Goal: Information Seeking & Learning: Learn about a topic

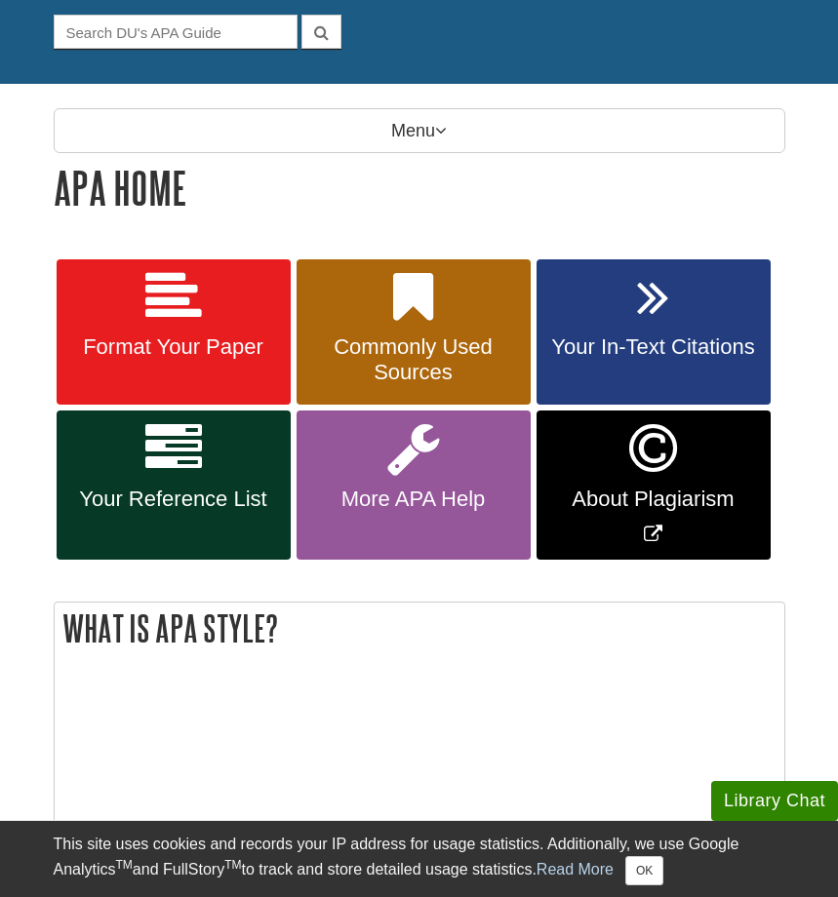
scroll to position [188, 0]
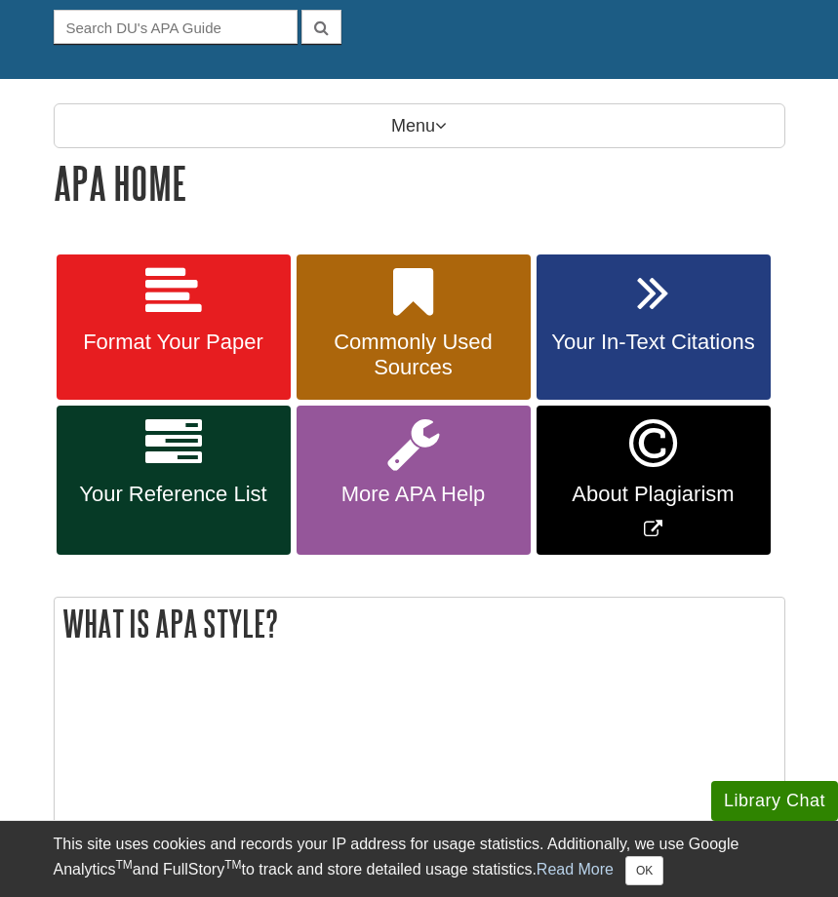
click at [182, 451] on icon at bounding box center [173, 444] width 57 height 57
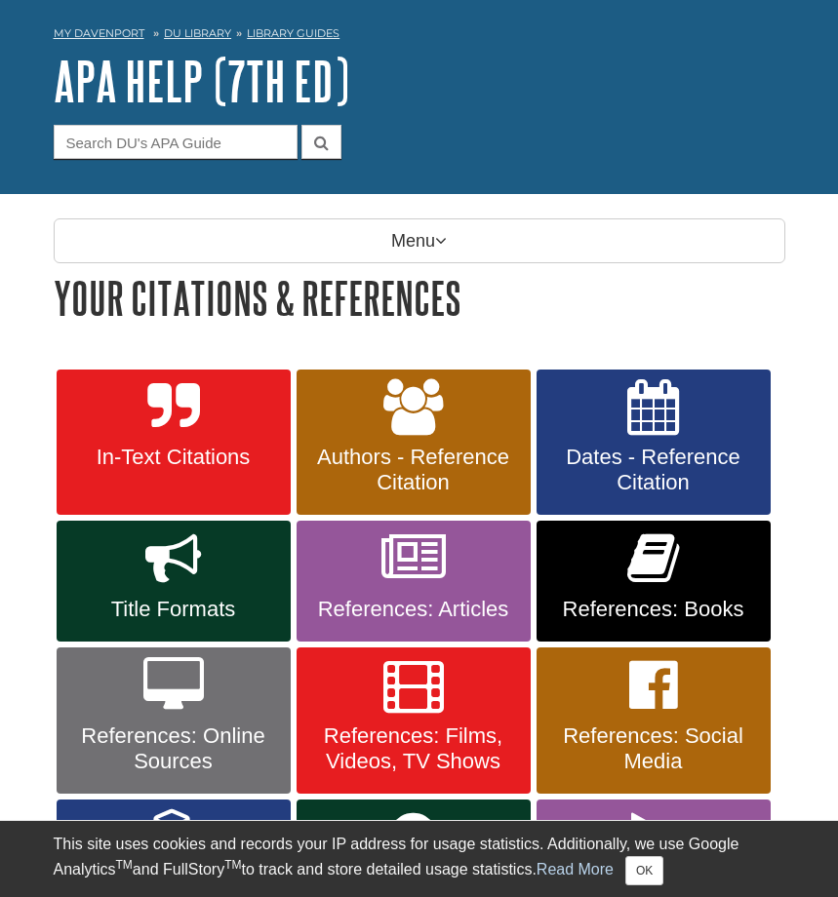
scroll to position [74, 0]
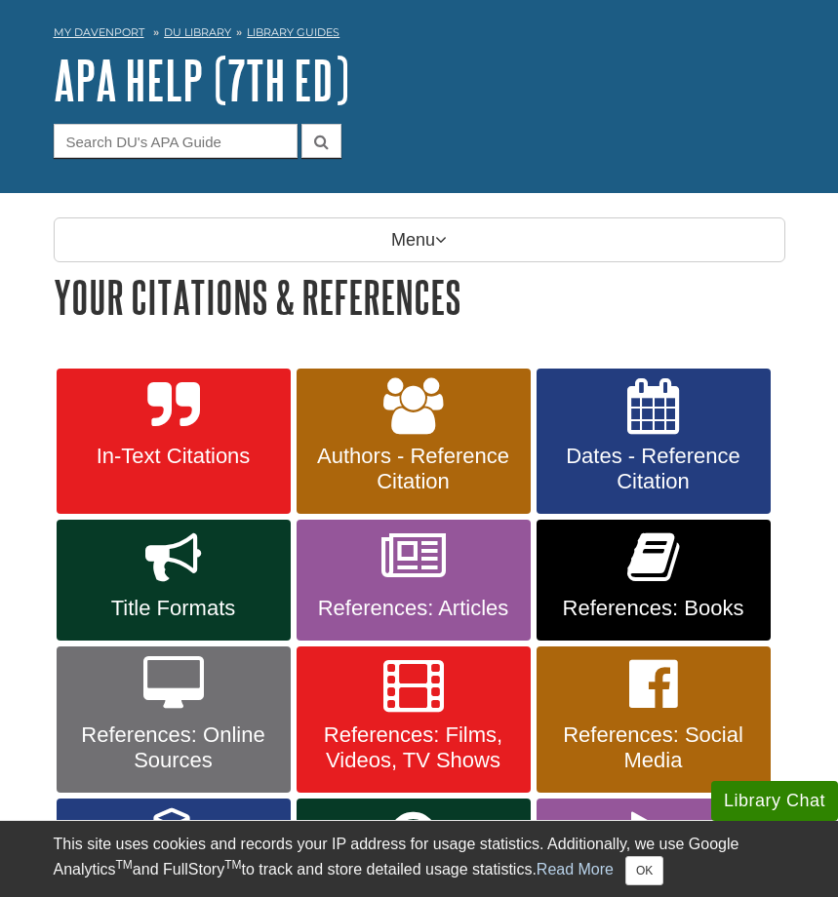
click at [656, 561] on icon at bounding box center [653, 558] width 52 height 57
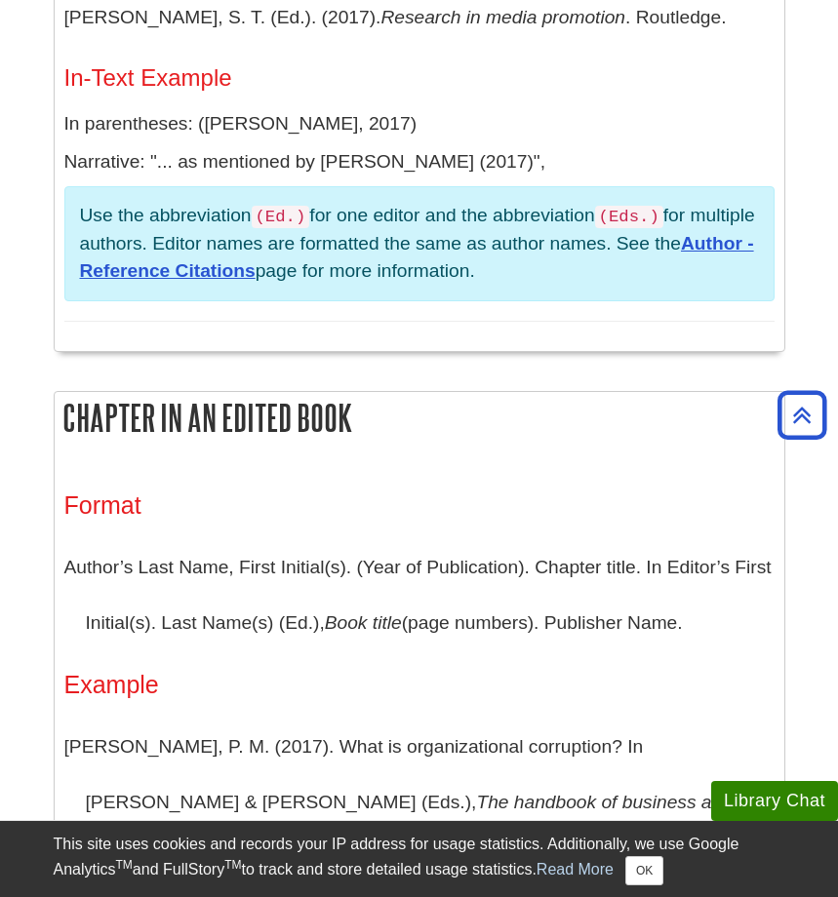
scroll to position [2131, 0]
click at [774, 809] on button "Library Chat" at bounding box center [774, 801] width 127 height 40
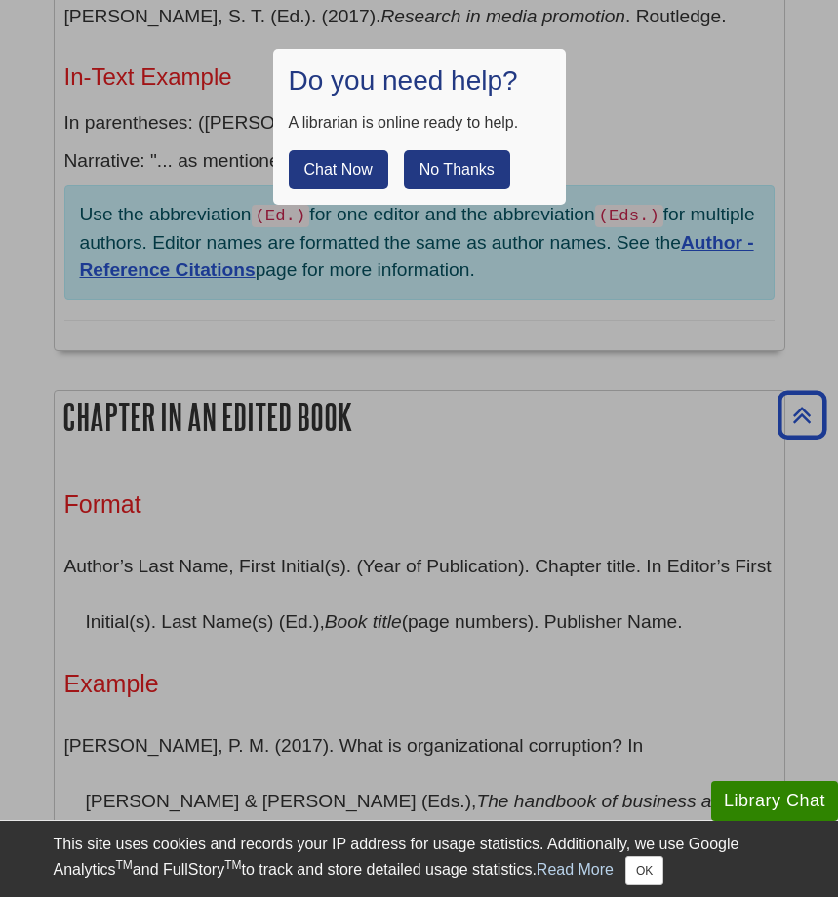
click at [332, 170] on button "Chat Now" at bounding box center [338, 169] width 99 height 39
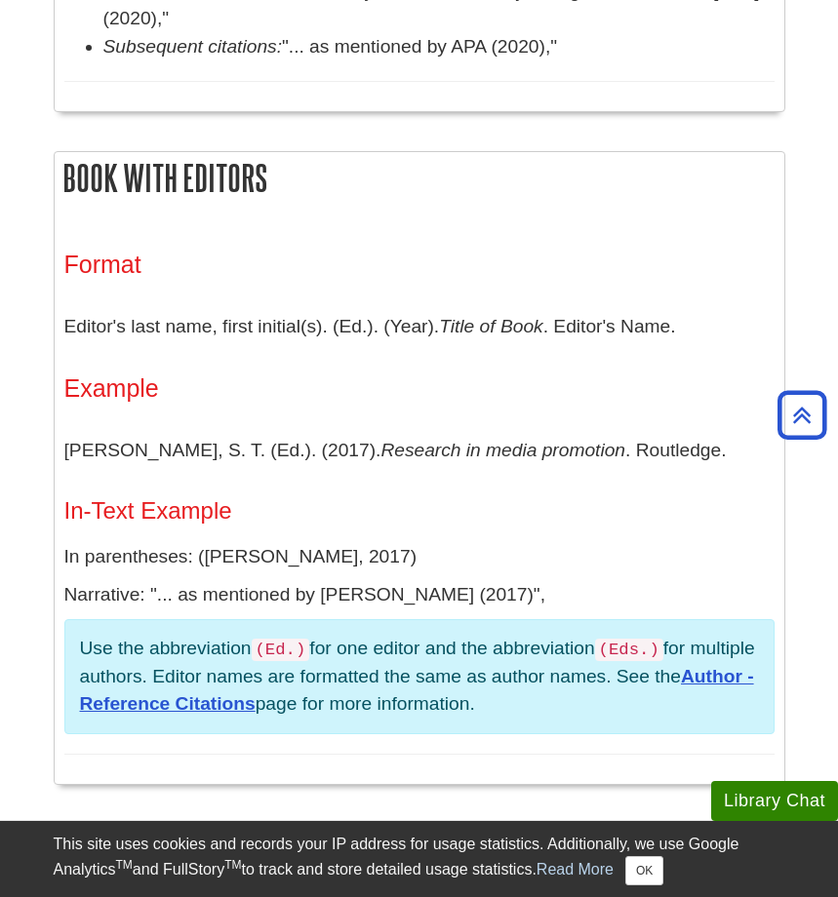
scroll to position [1674, 0]
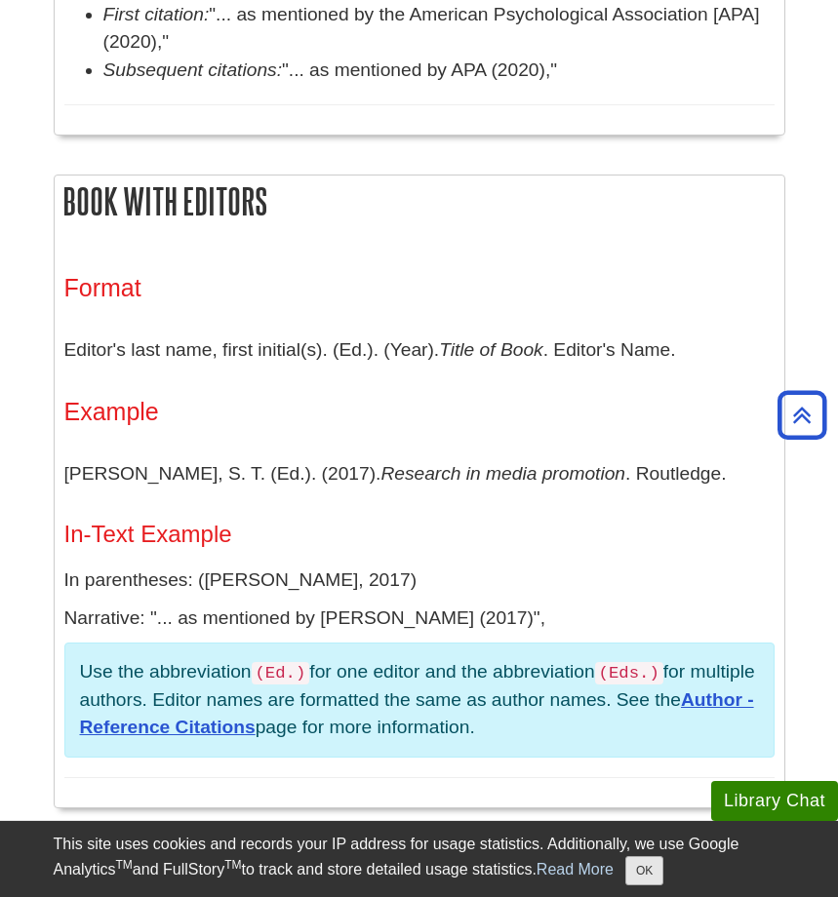
click at [637, 863] on button "OK" at bounding box center [644, 870] width 38 height 29
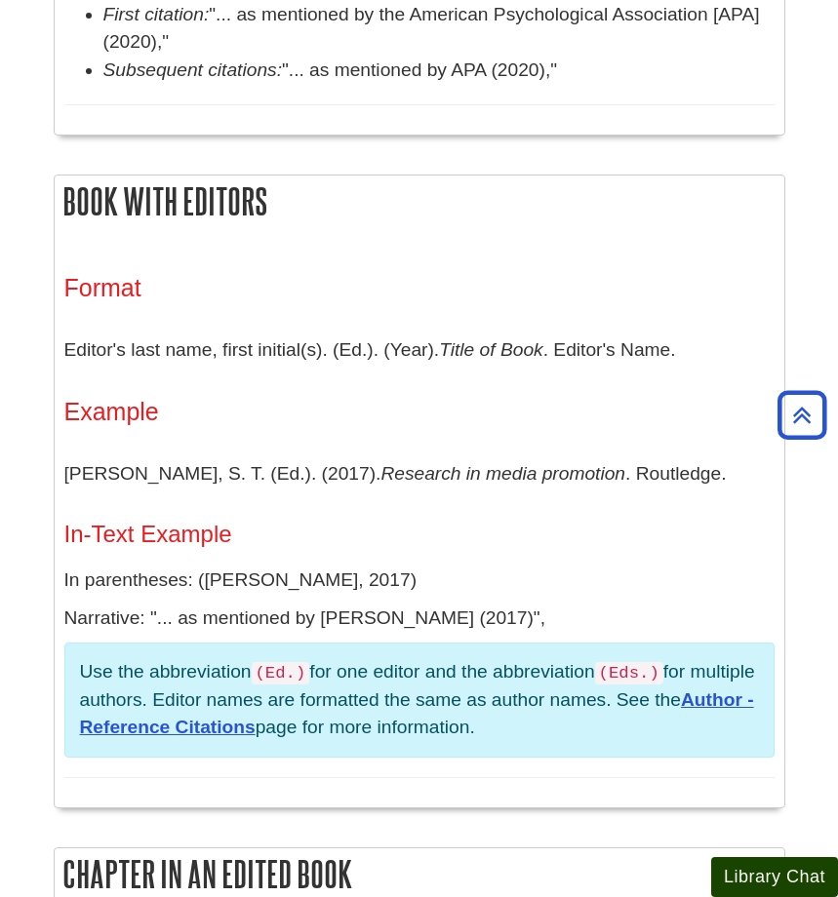
click at [777, 871] on button "Library Chat" at bounding box center [774, 877] width 127 height 40
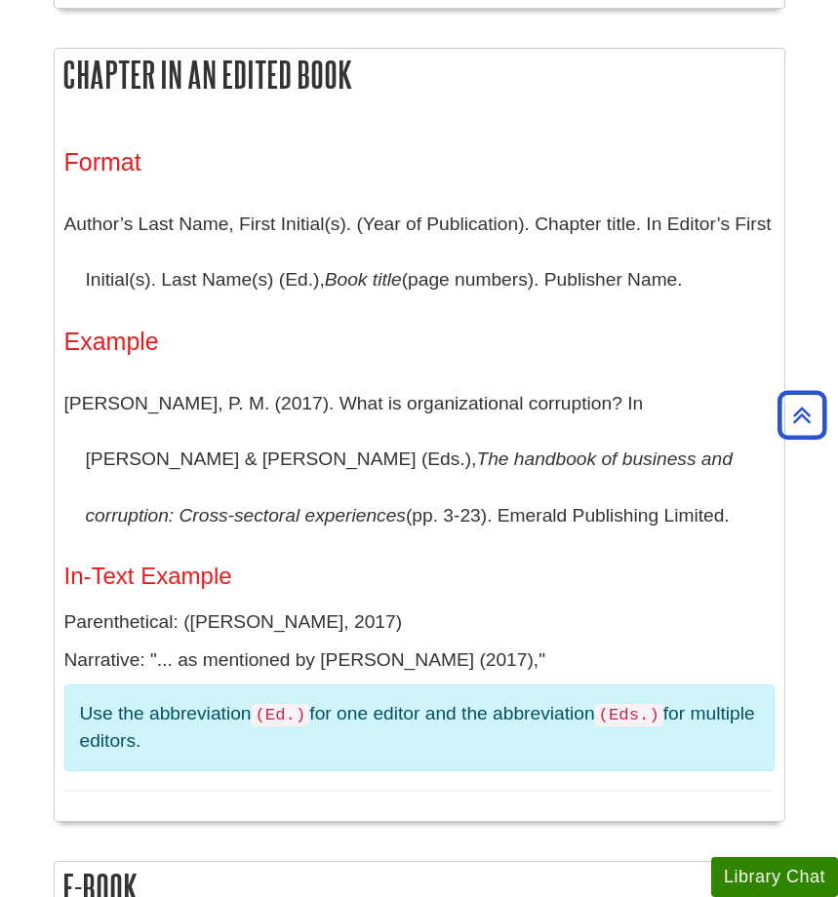
scroll to position [2461, 0]
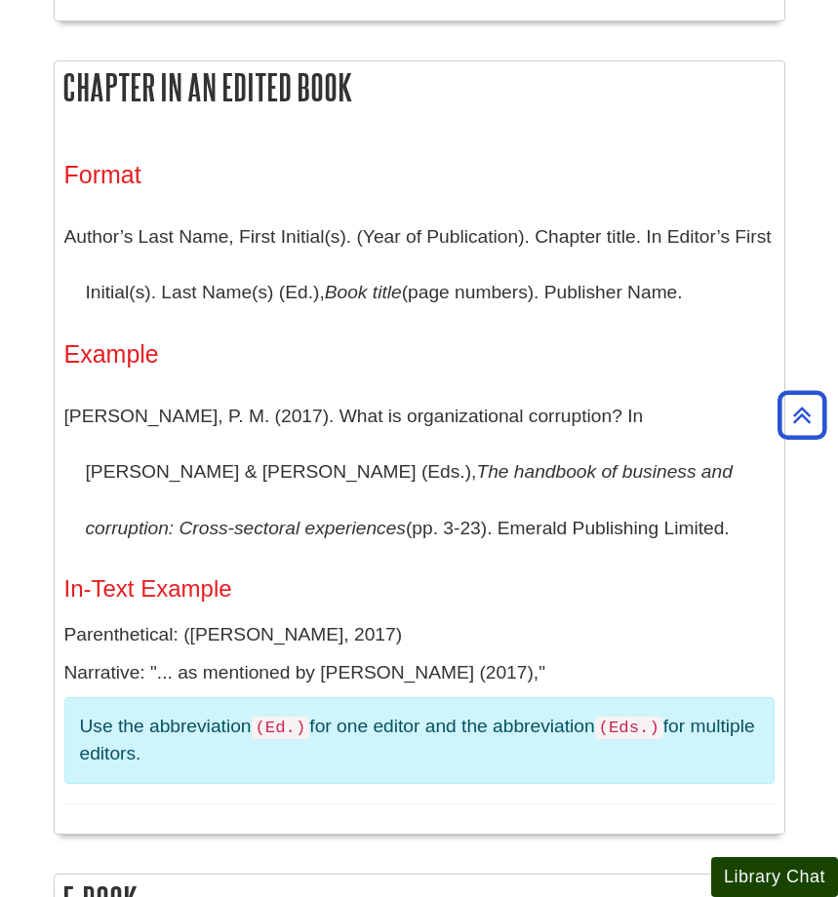
click at [748, 875] on button "Library Chat" at bounding box center [774, 877] width 127 height 40
click at [751, 865] on button "Library Chat" at bounding box center [774, 877] width 127 height 40
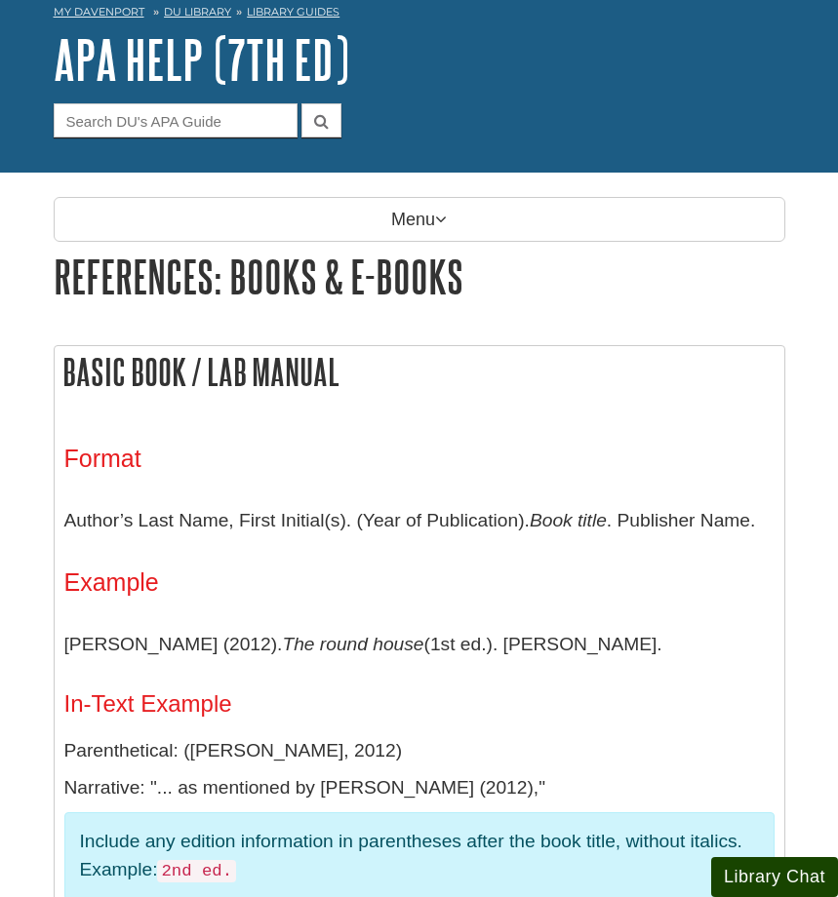
scroll to position [133, 0]
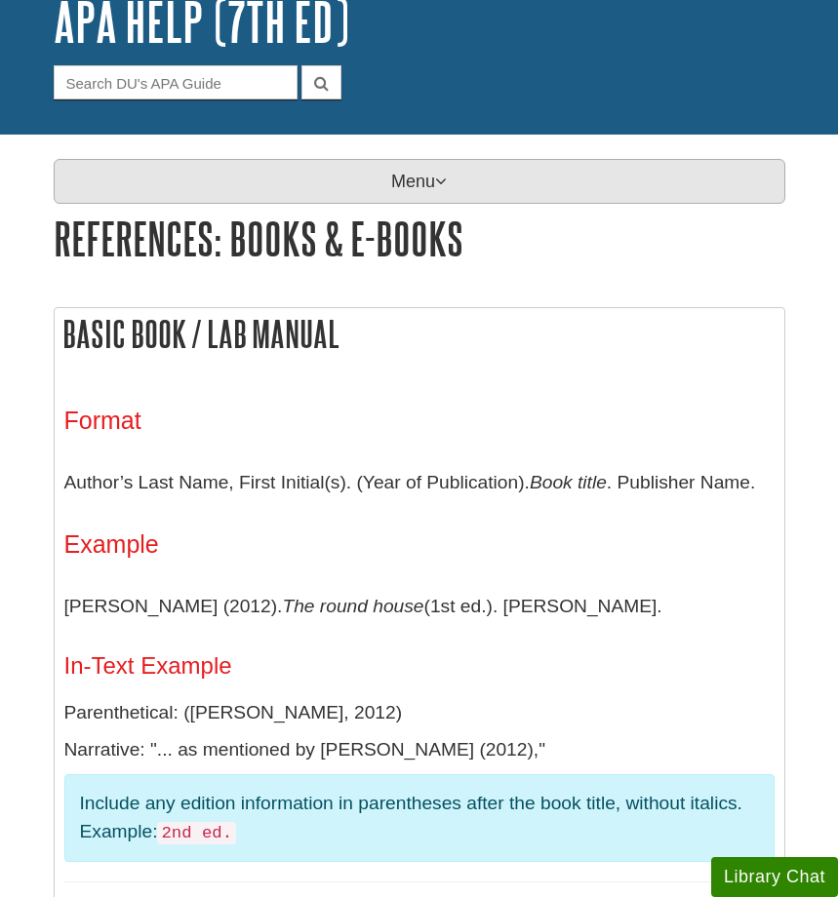
click at [397, 178] on p "Menu" at bounding box center [420, 181] width 732 height 45
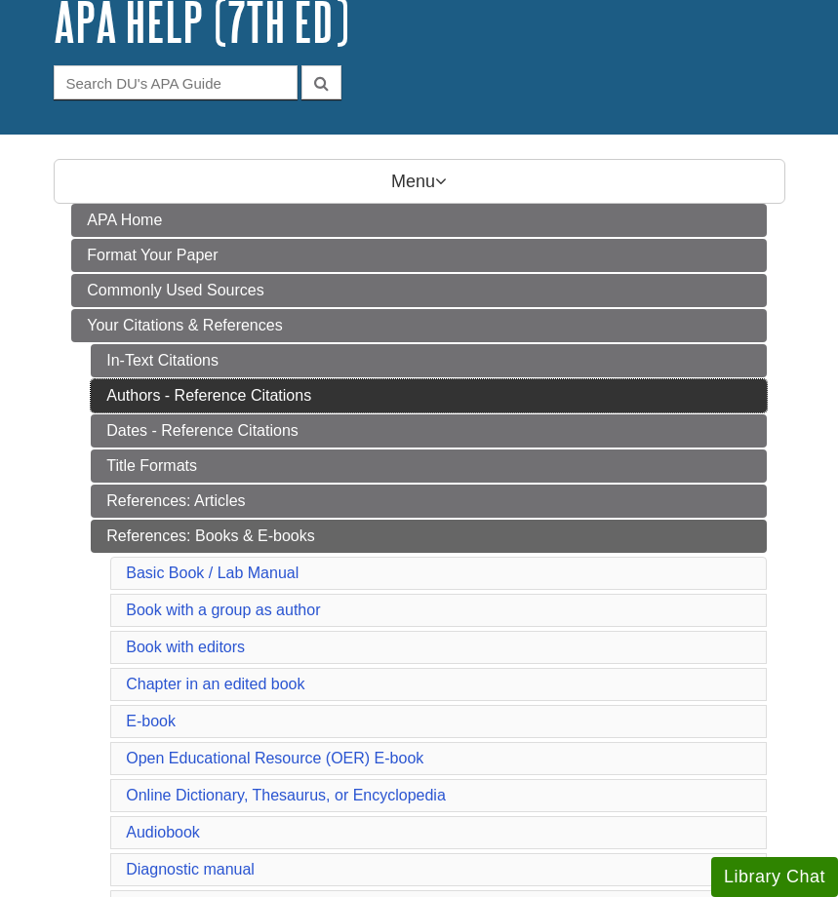
click at [246, 394] on link "Authors - Reference Citations" at bounding box center [429, 395] width 676 height 33
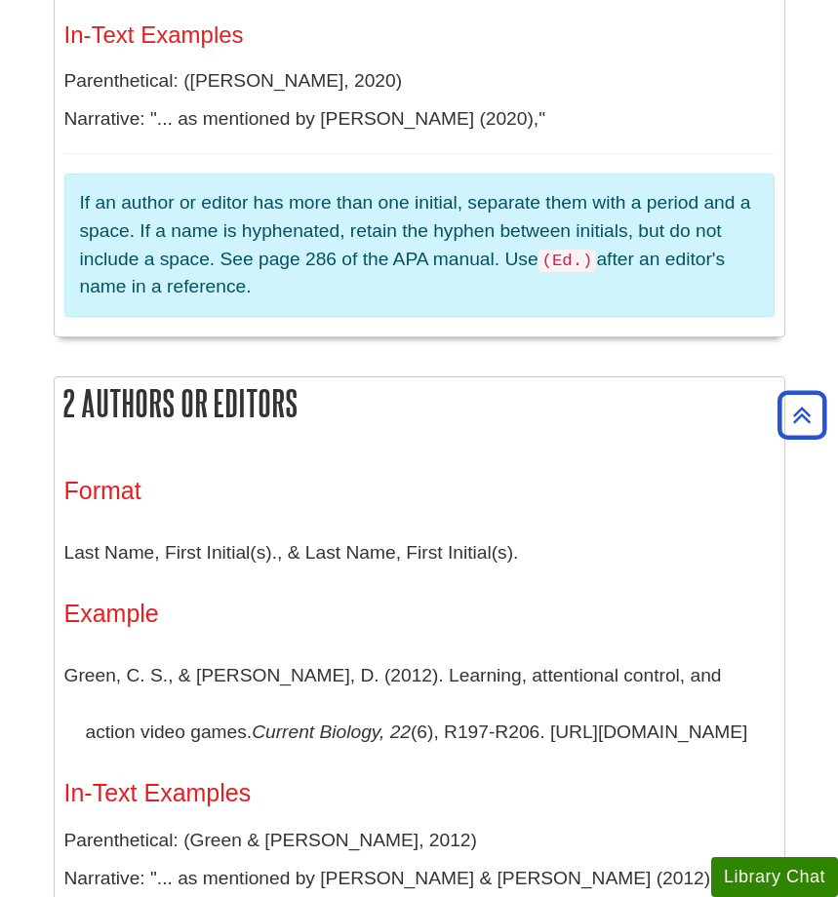
scroll to position [953, 0]
click at [801, 420] on icon "Back to Top" at bounding box center [802, 415] width 62 height 62
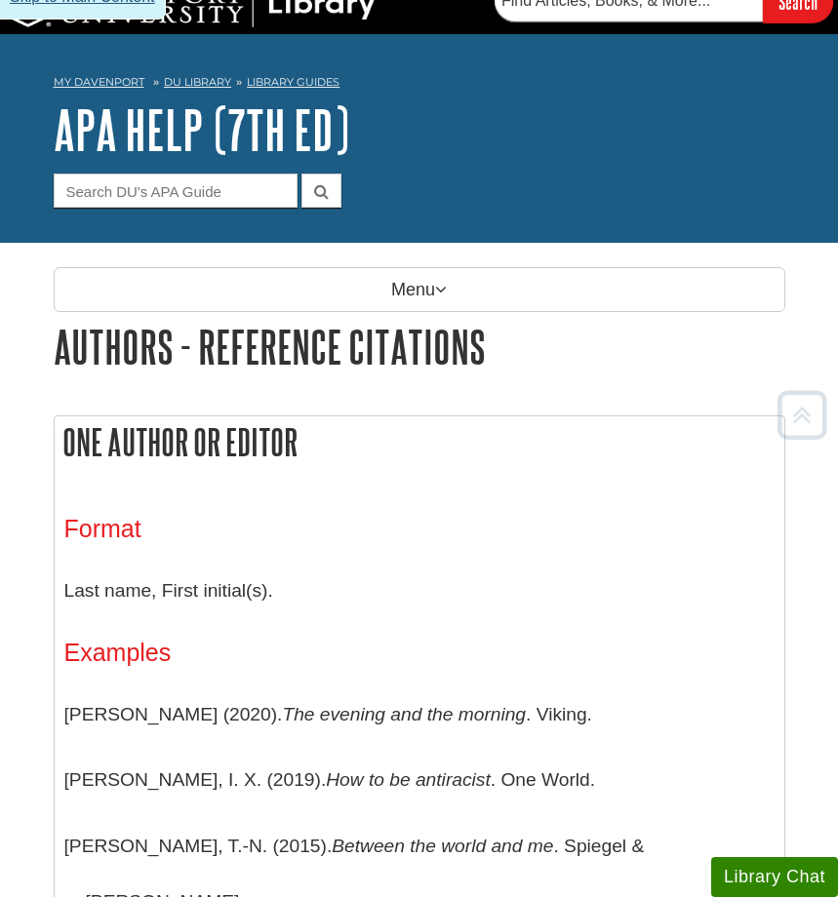
scroll to position [0, 0]
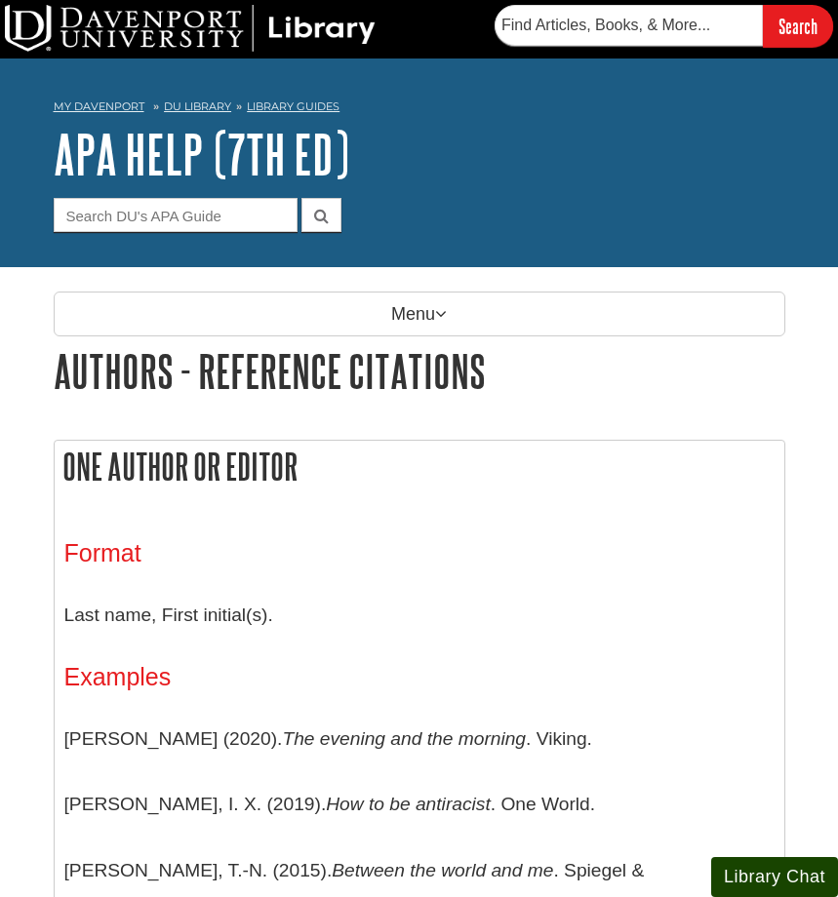
click at [772, 866] on button "Library Chat" at bounding box center [774, 877] width 127 height 40
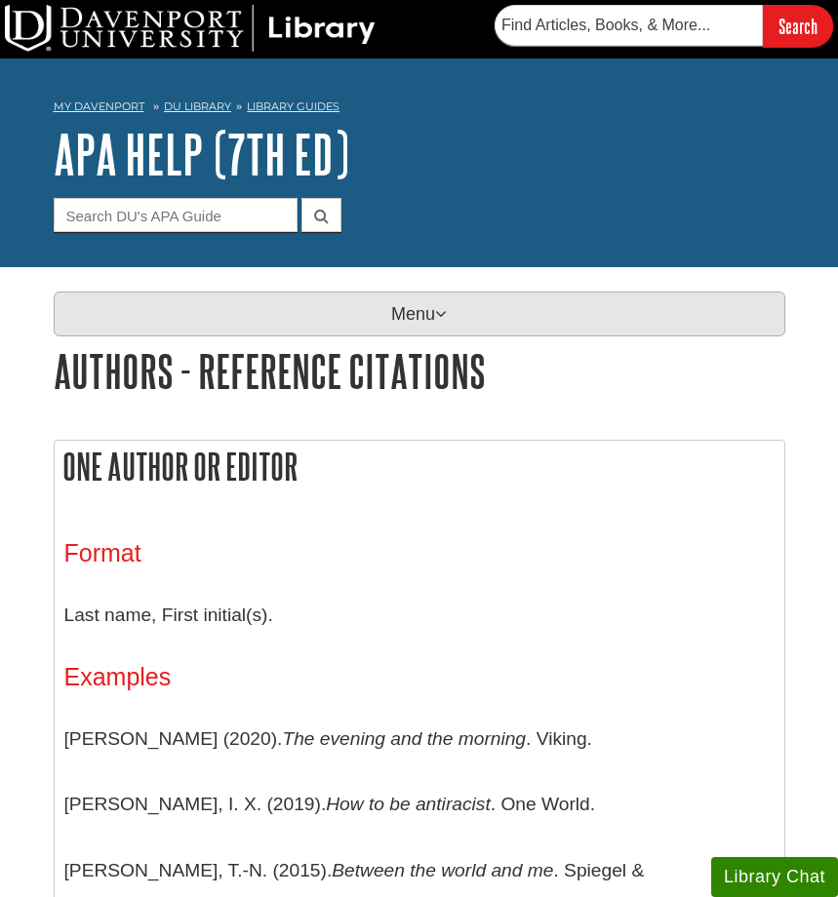
click at [316, 315] on p "Menu" at bounding box center [420, 314] width 732 height 45
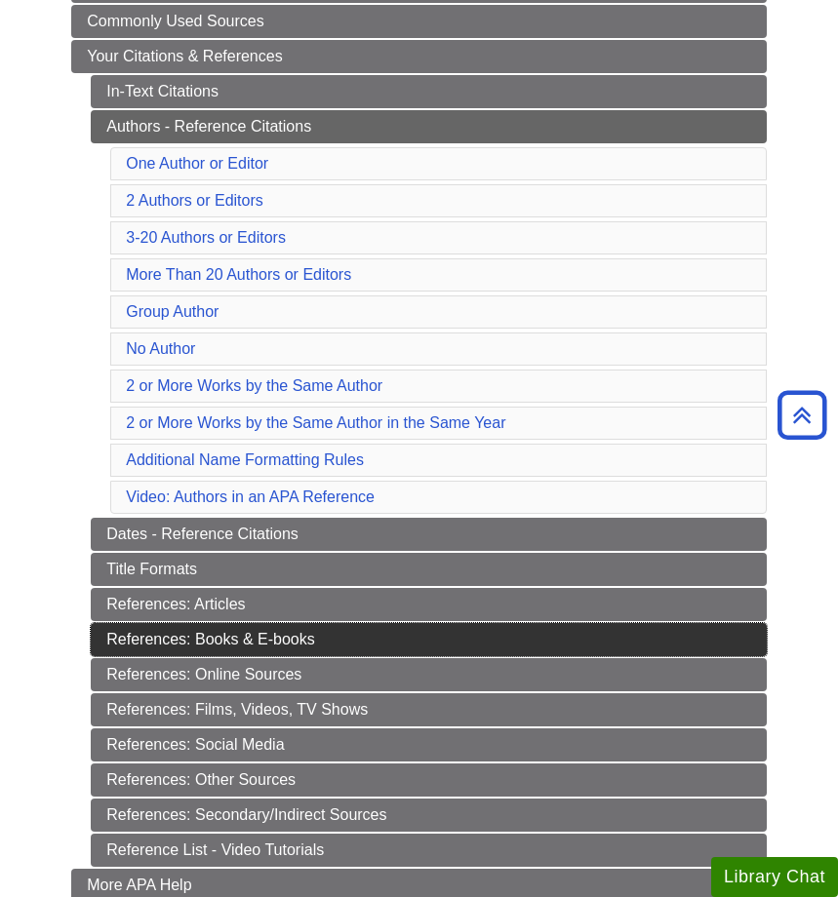
scroll to position [403, 0]
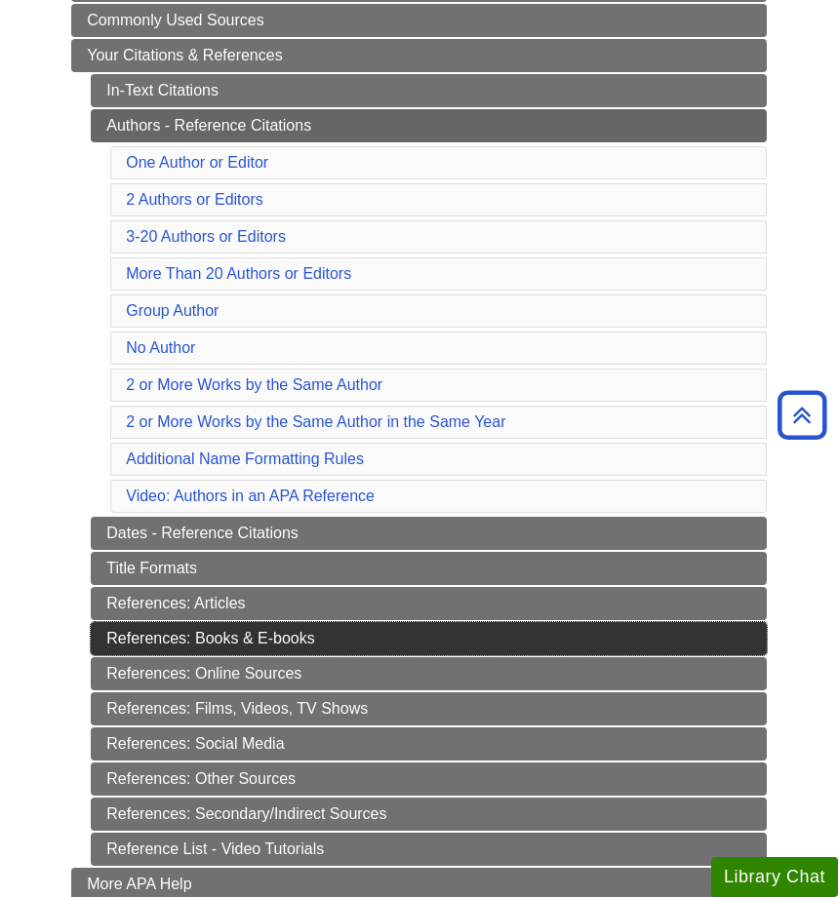
click at [240, 643] on link "References: Books & E-books" at bounding box center [429, 638] width 676 height 33
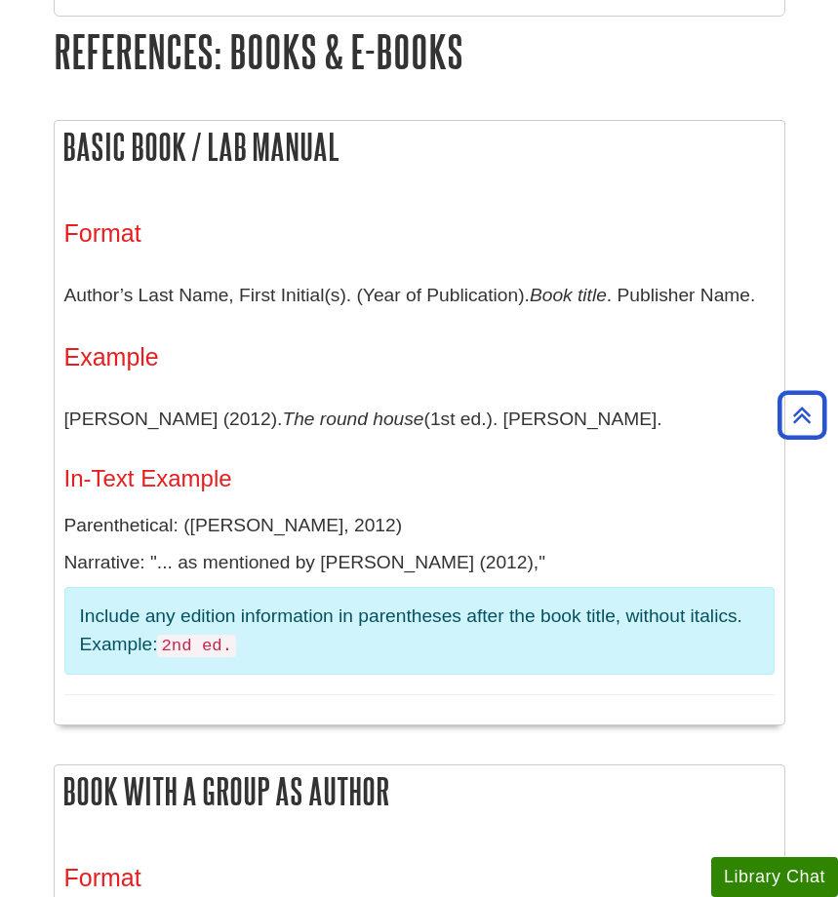
scroll to position [315, 0]
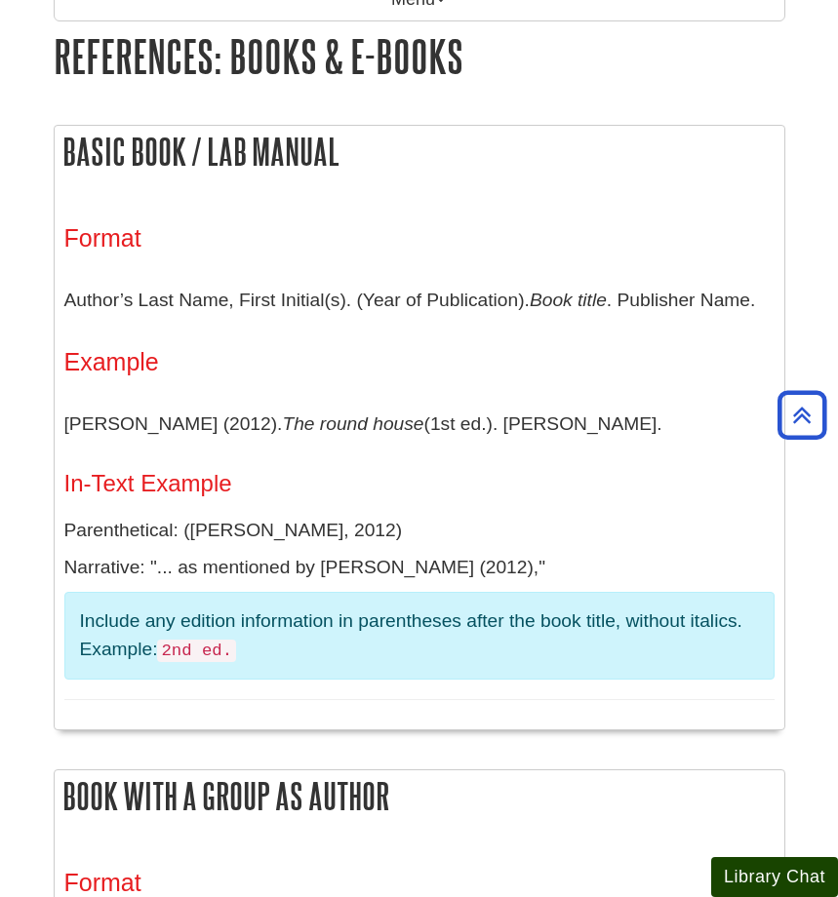
click at [742, 883] on button "Library Chat" at bounding box center [774, 877] width 127 height 40
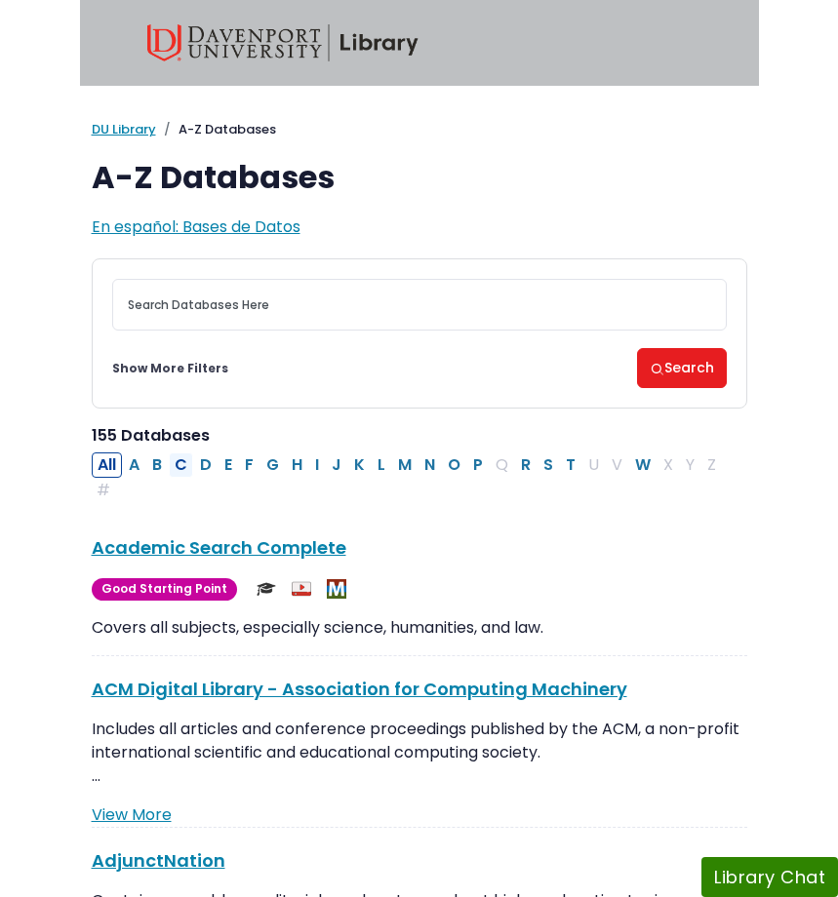
click at [181, 467] on button "C" at bounding box center [181, 465] width 24 height 25
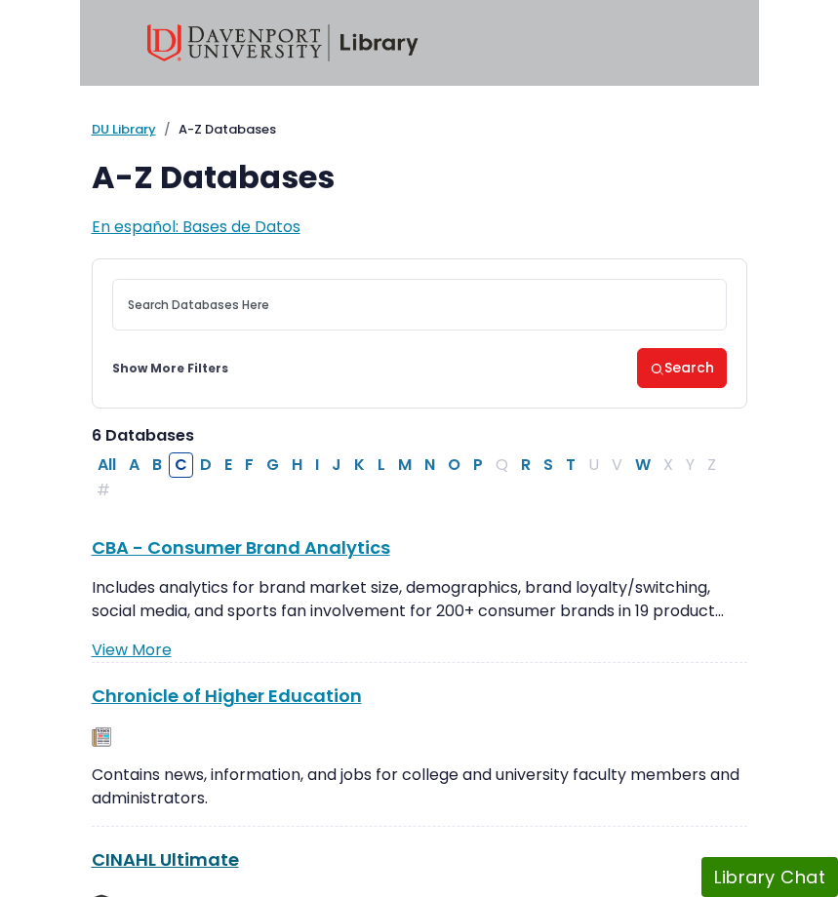
click at [200, 851] on link "CINAHL Ultimate This link opens in a new window" at bounding box center [165, 860] width 147 height 24
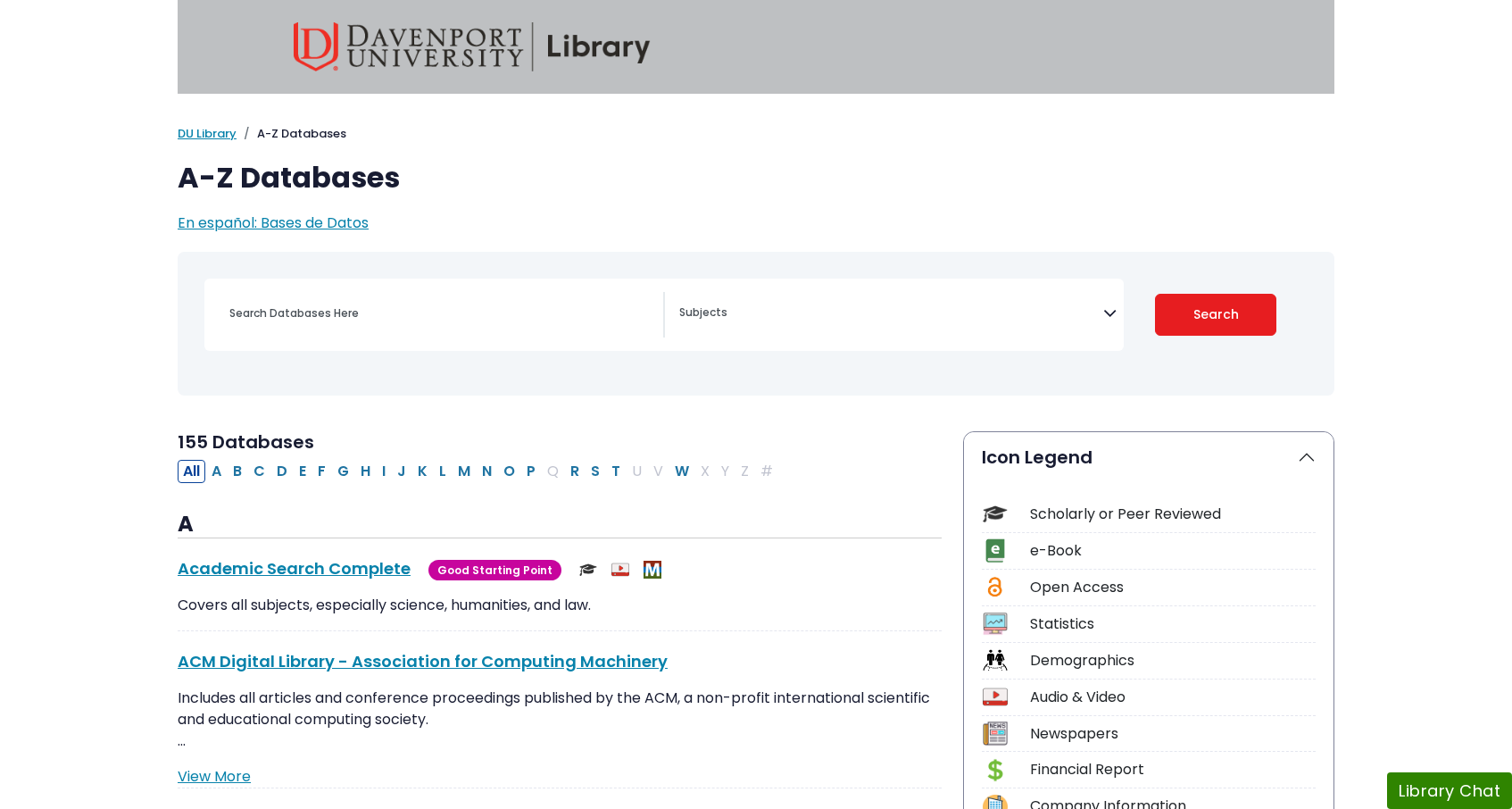
select select "Database Subject Filter"
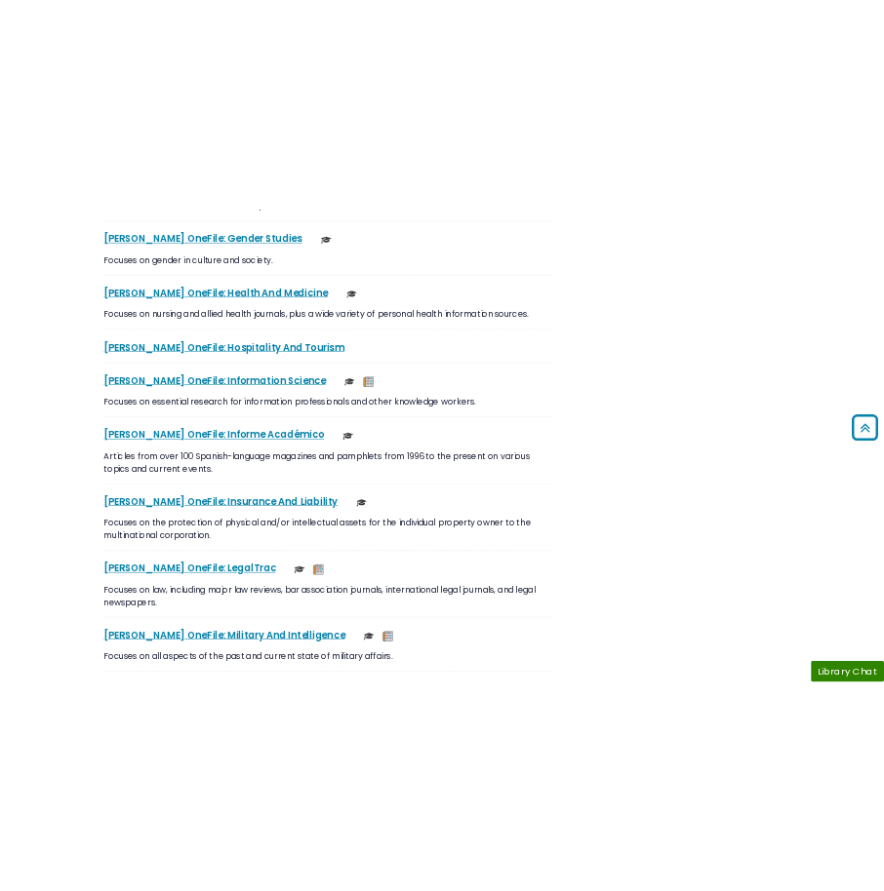
scroll to position [7170, 0]
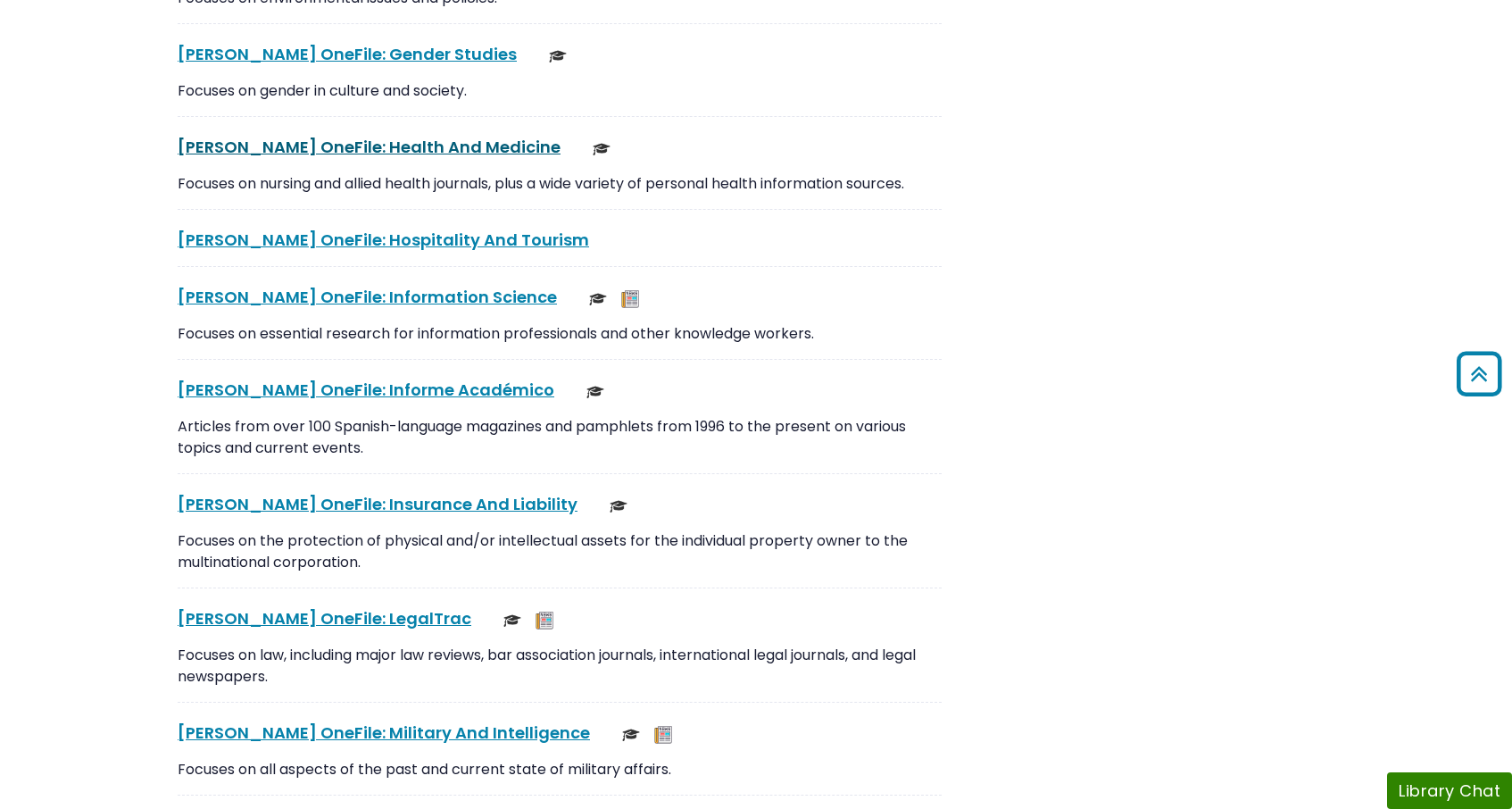
click at [405, 135] on link "Gale OneFile: Health And Medicine This link opens in a new window" at bounding box center [369, 146] width 383 height 22
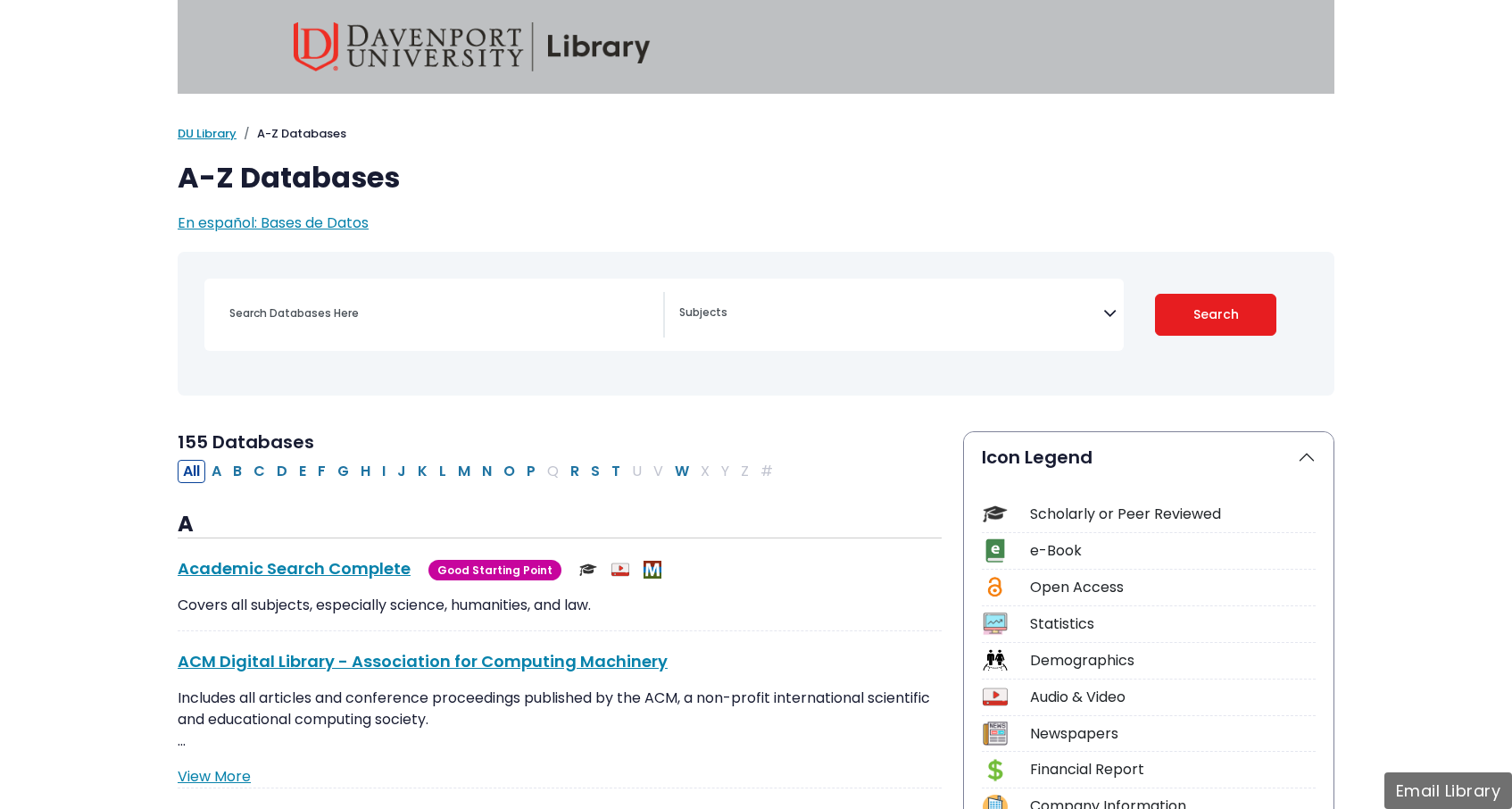
select select "Database Subject Filter"
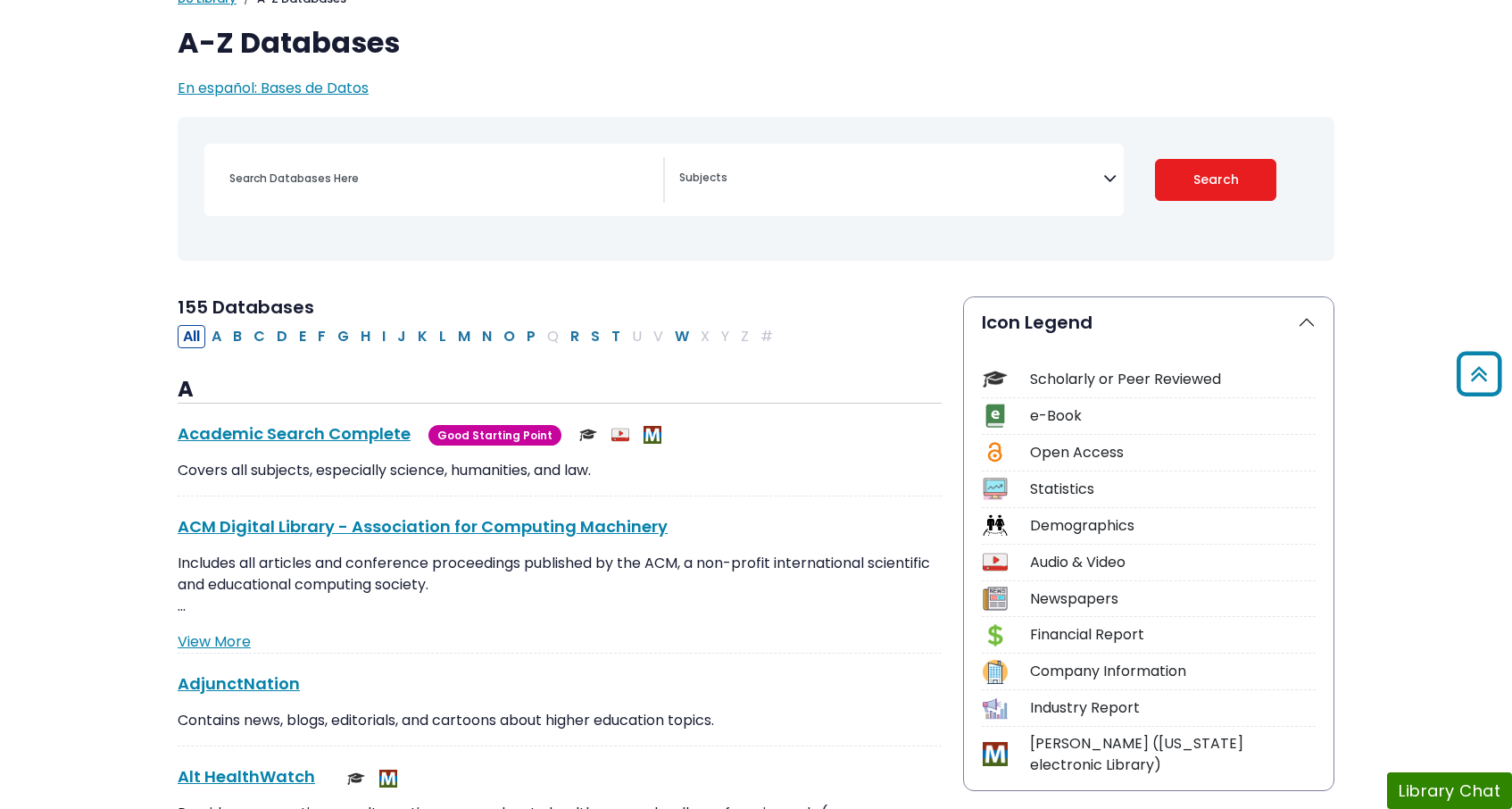
scroll to position [133, 0]
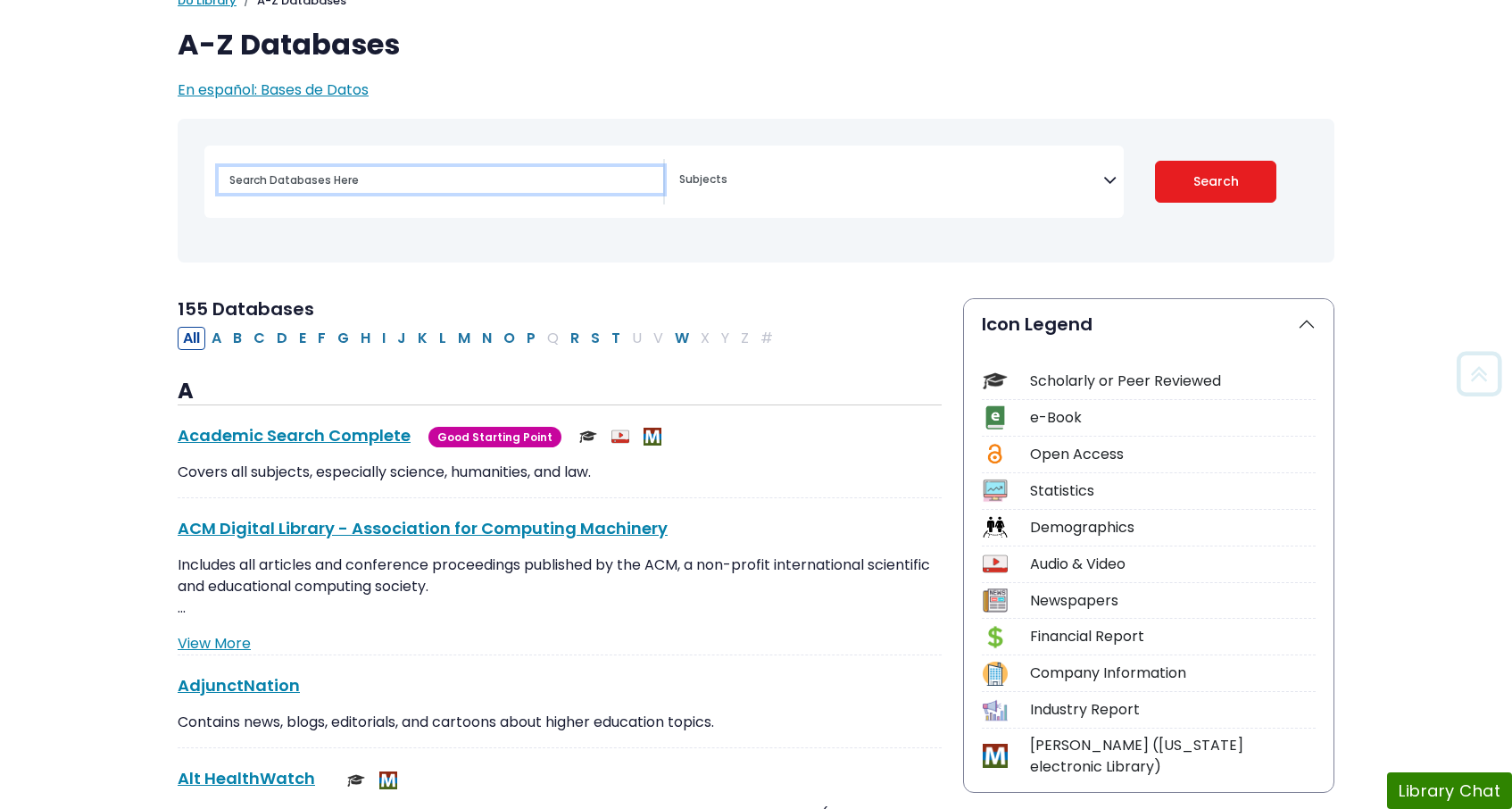
click at [319, 171] on input "Search database by title or keyword" at bounding box center [441, 179] width 445 height 26
click at [735, 172] on span "Search filters" at bounding box center [891, 177] width 424 height 20
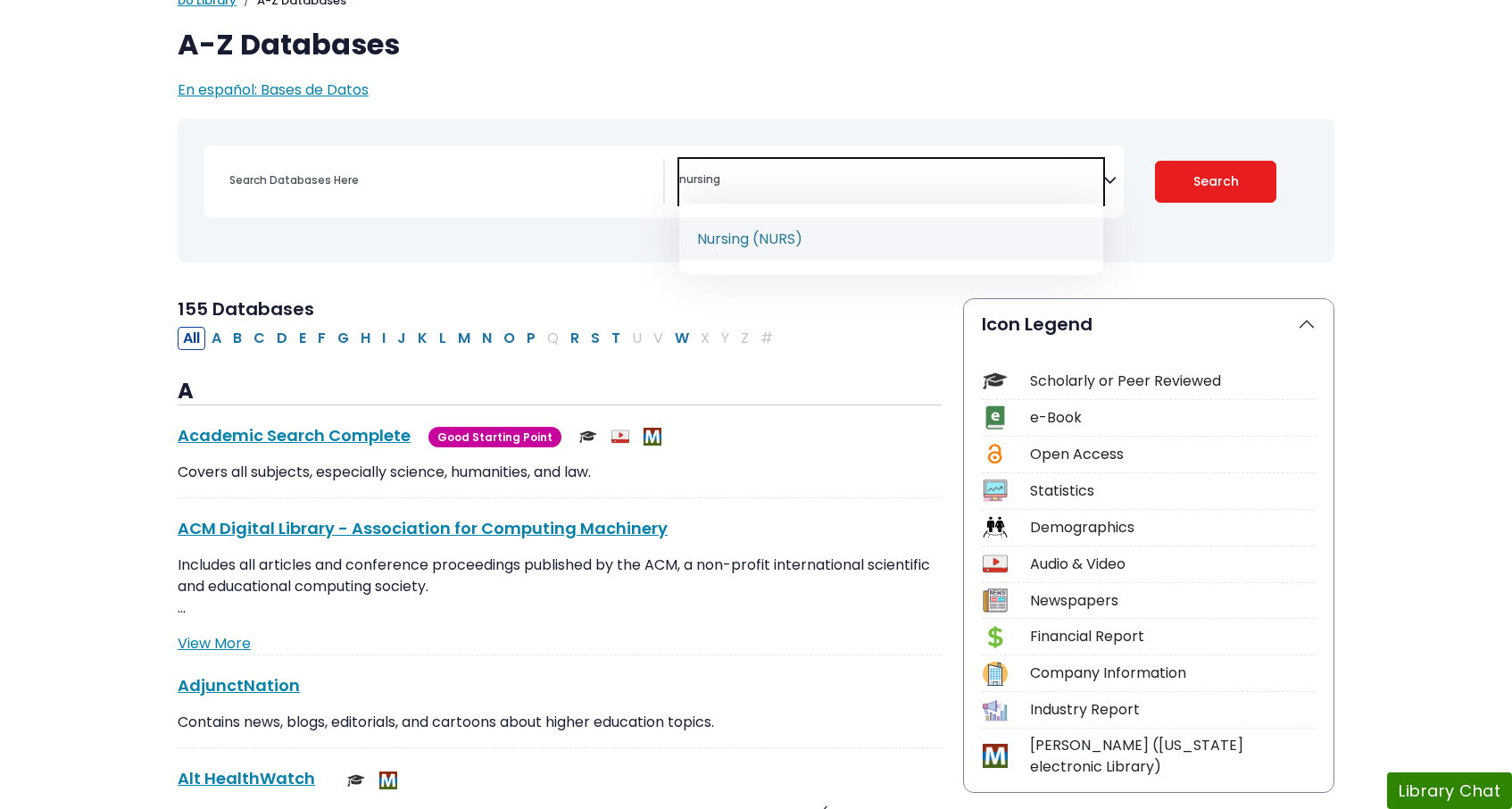
type textarea "nursing"
select select "219076"
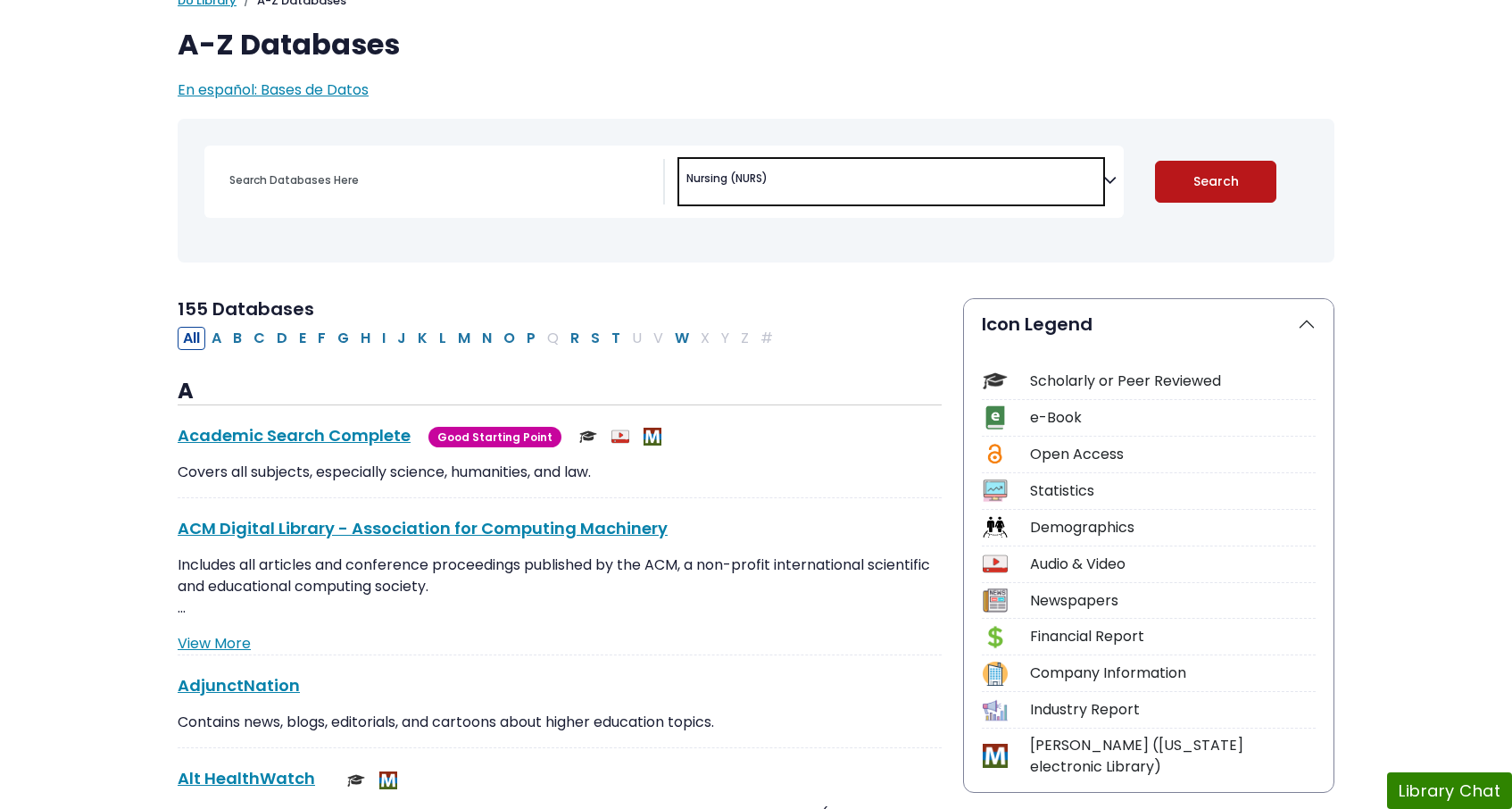
click at [1183, 182] on button "Search" at bounding box center [1216, 182] width 123 height 42
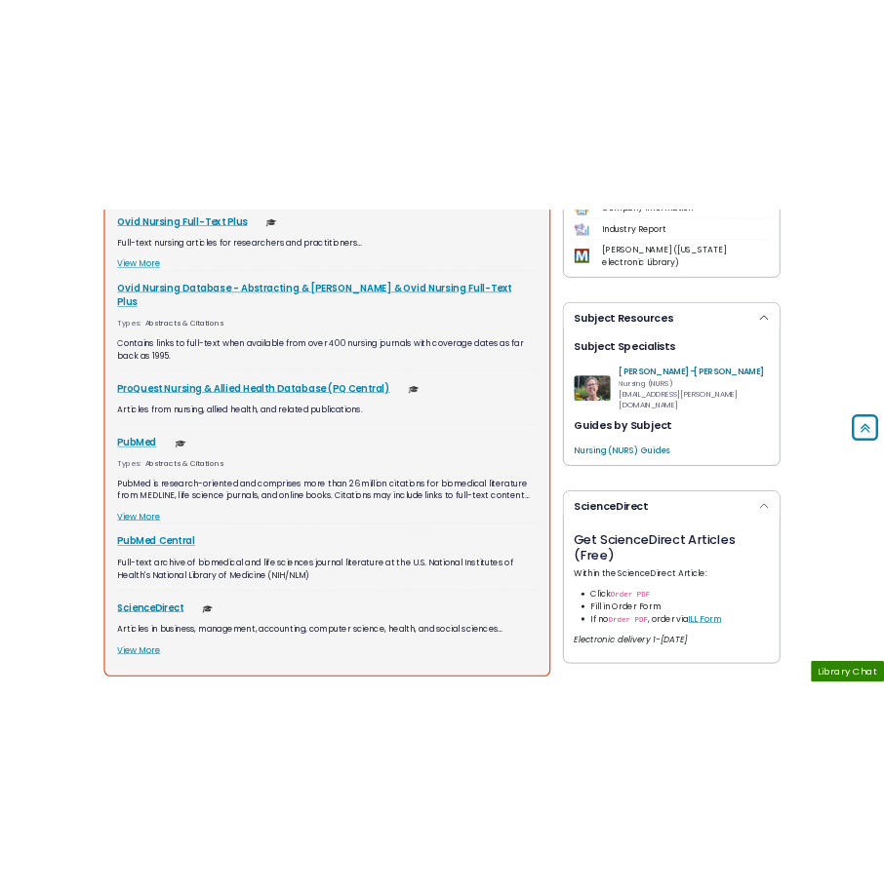
scroll to position [896, 0]
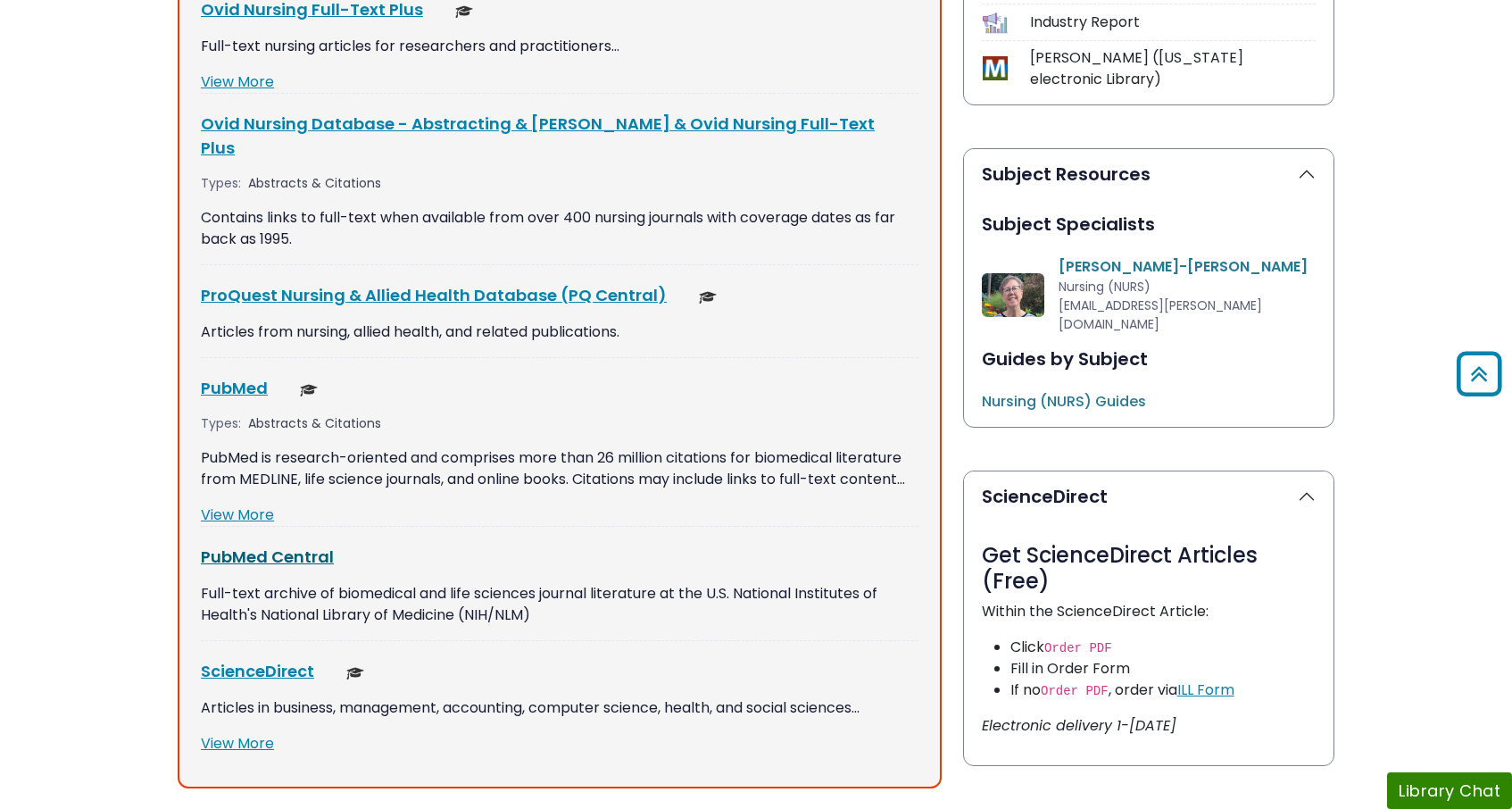
click at [308, 545] on link "PubMed Central This link opens in a new window" at bounding box center [266, 556] width 133 height 22
click at [1411, 776] on button "Library Chat" at bounding box center [1450, 791] width 125 height 37
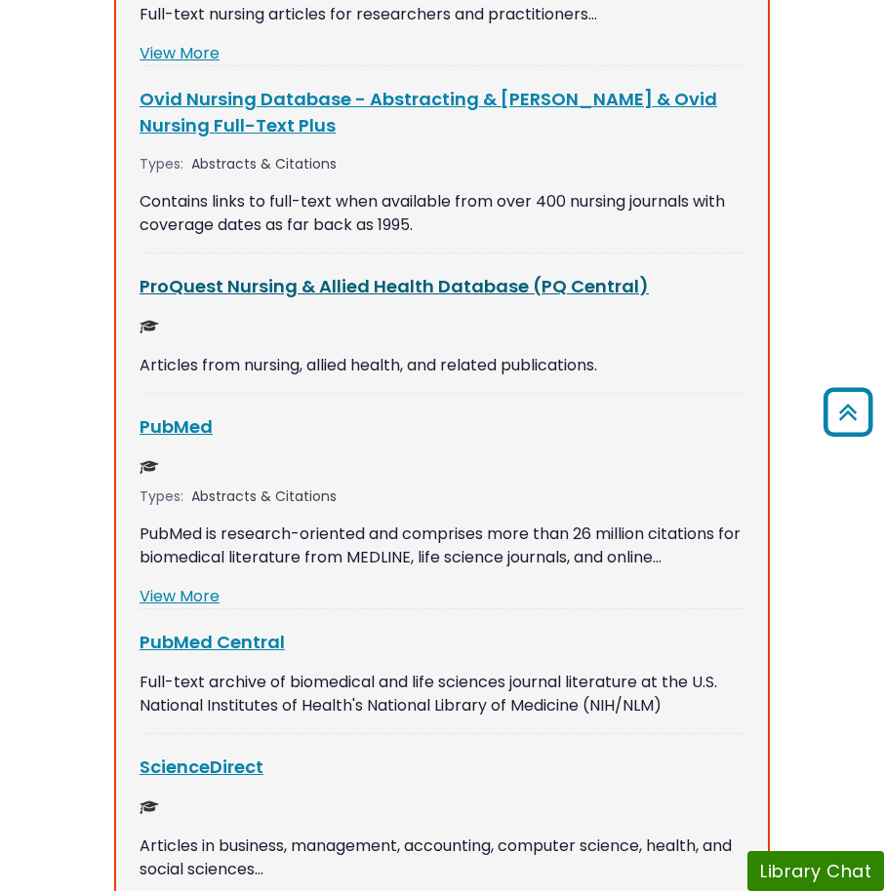
click at [519, 274] on link "ProQuest Nursing & Allied Health Database (PQ Central) This link opens in a new…" at bounding box center [393, 286] width 509 height 24
